Goal: Obtain resource: Obtain resource

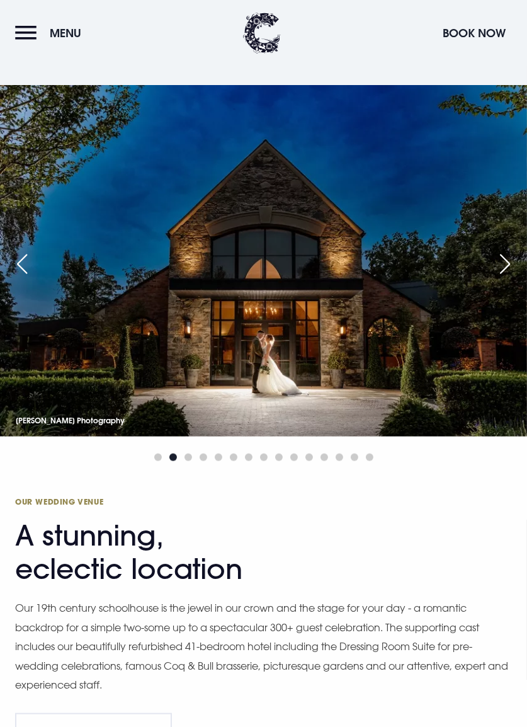
scroll to position [925, 0]
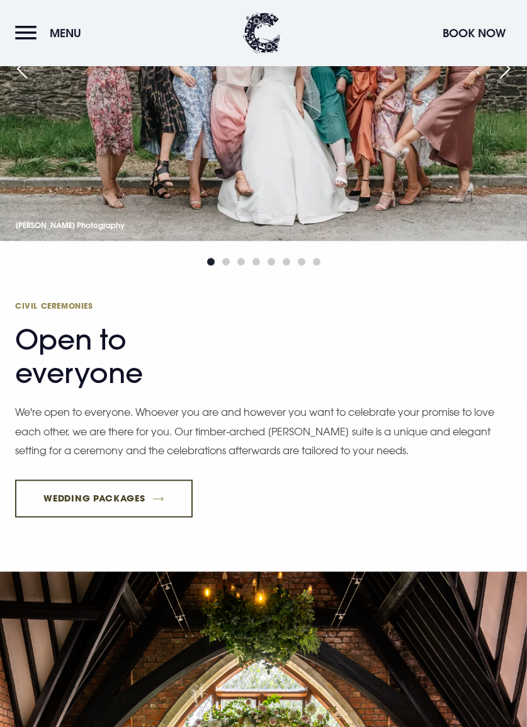
click at [154, 518] on link "Wedding Packages" at bounding box center [104, 499] width 178 height 38
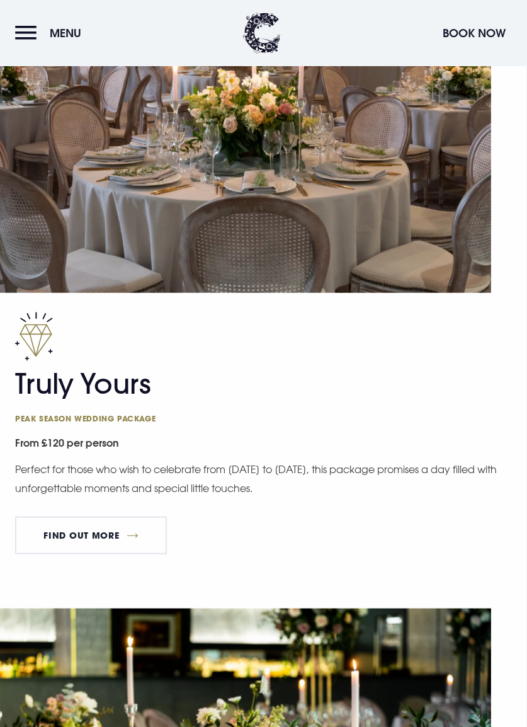
scroll to position [705, 0]
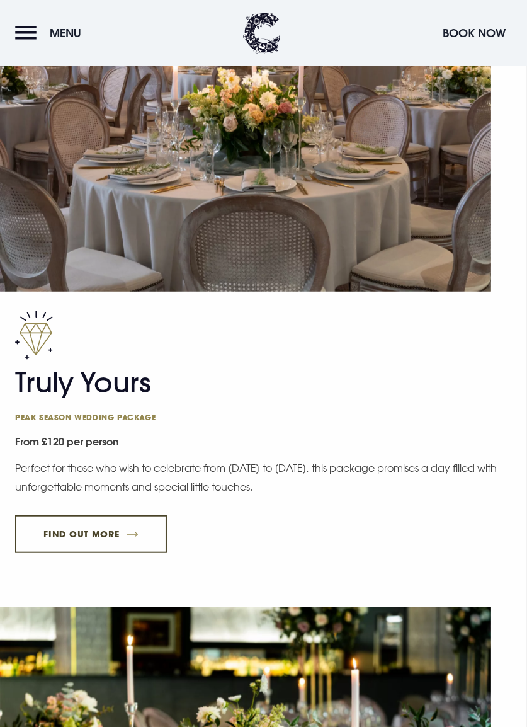
click at [130, 530] on link "FIND OUT MORE" at bounding box center [91, 534] width 152 height 38
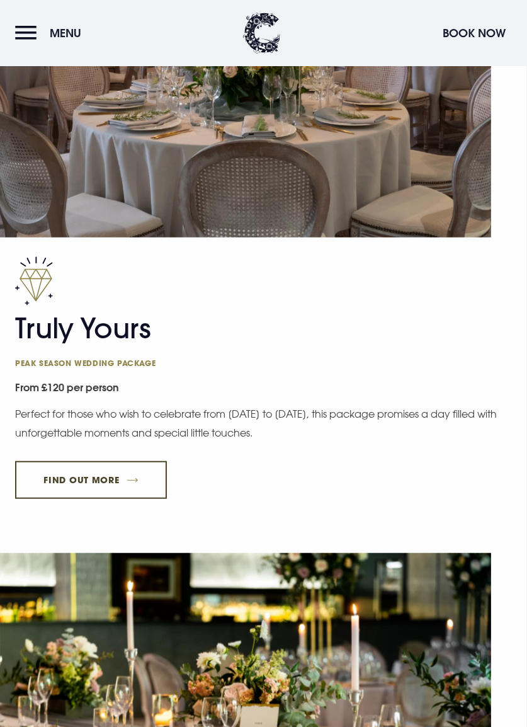
scroll to position [771, 0]
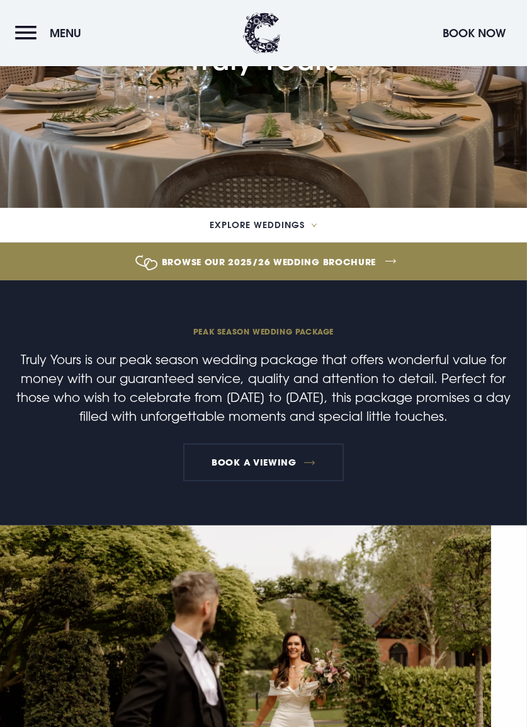
scroll to position [168, 0]
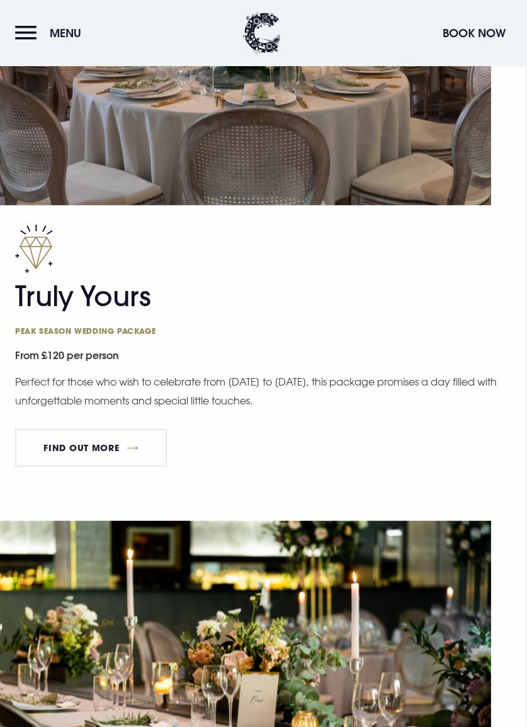
scroll to position [792, 0]
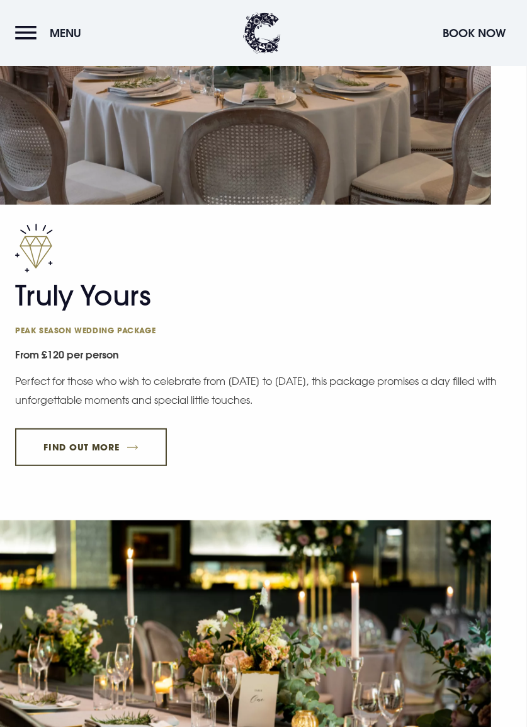
click at [84, 450] on link "FIND OUT MORE" at bounding box center [91, 447] width 152 height 38
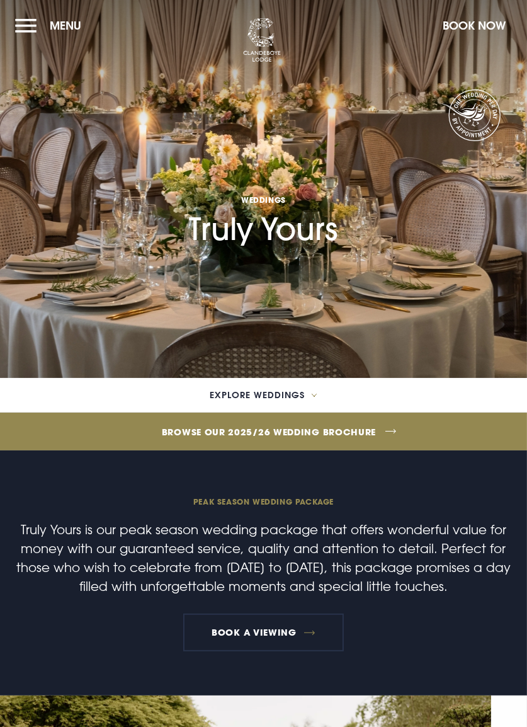
click at [367, 436] on link "Browse our 2025/26 wedding brochure" at bounding box center [269, 431] width 1269 height 47
